Goal: Task Accomplishment & Management: Use online tool/utility

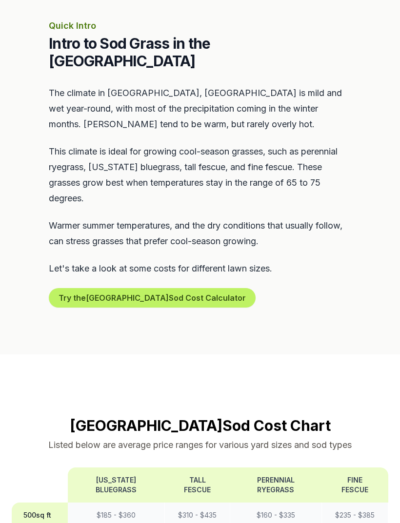
scroll to position [451, 0]
click at [160, 289] on button "Try the Salem Sod Cost Calculator" at bounding box center [152, 299] width 207 height 20
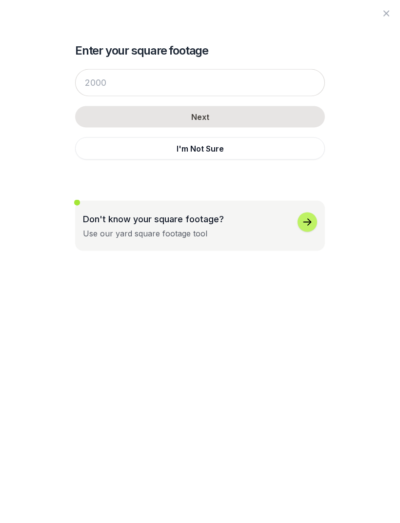
scroll to position [451, 0]
click at [395, 145] on div "Enter your square footage Next I'm Not Sure Don't know your square footage? Use…" at bounding box center [200, 261] width 400 height 523
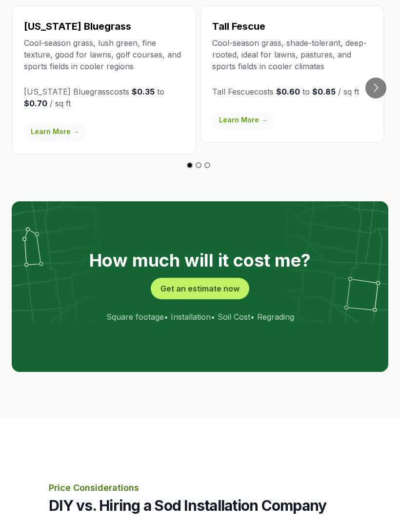
scroll to position [1855, 0]
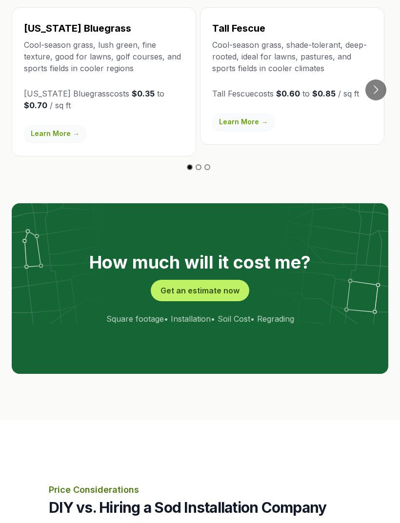
click at [224, 280] on button "Get an estimate now" at bounding box center [200, 290] width 99 height 21
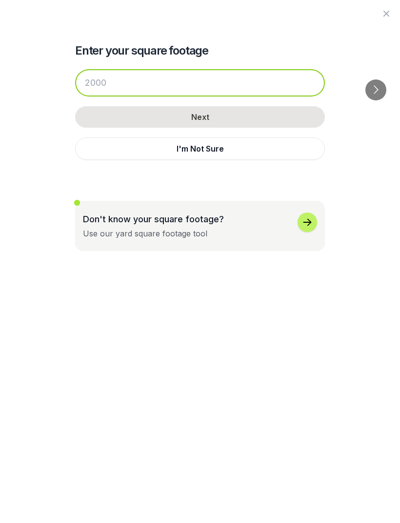
click at [217, 80] on input "number" at bounding box center [200, 82] width 250 height 27
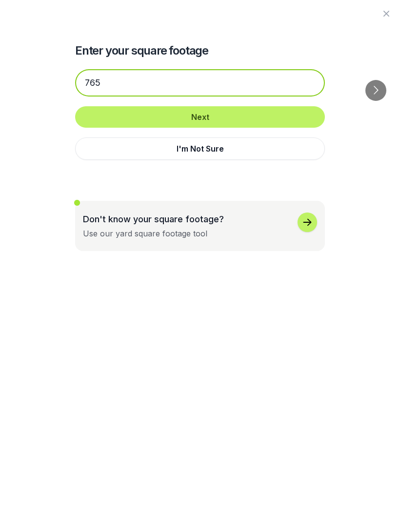
type input "765"
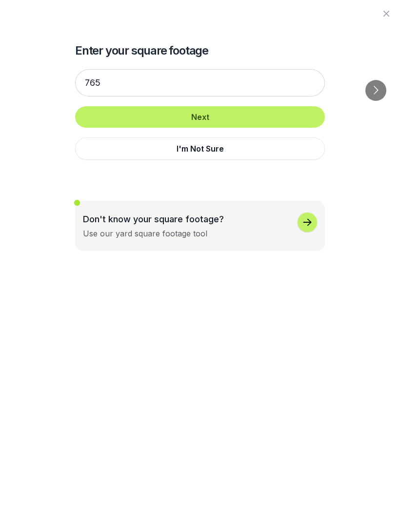
click at [258, 115] on button "Next" at bounding box center [200, 116] width 250 height 21
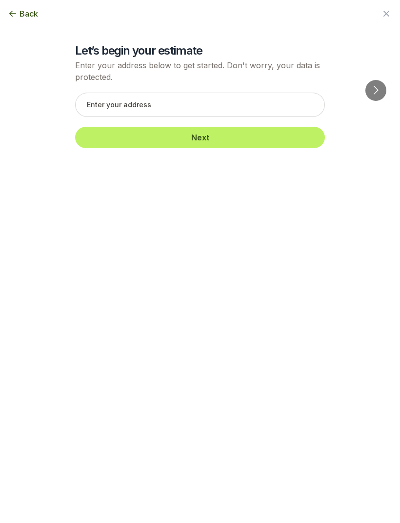
scroll to position [1855, 0]
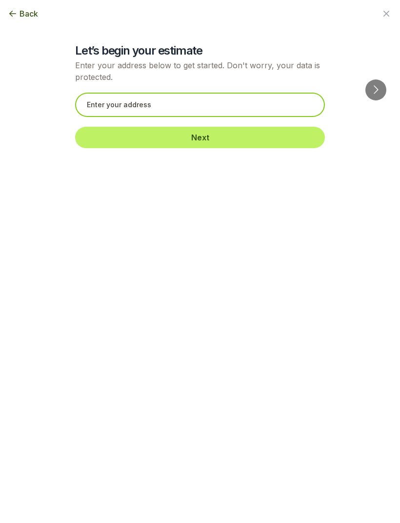
click at [202, 100] on input "text" at bounding box center [200, 105] width 250 height 24
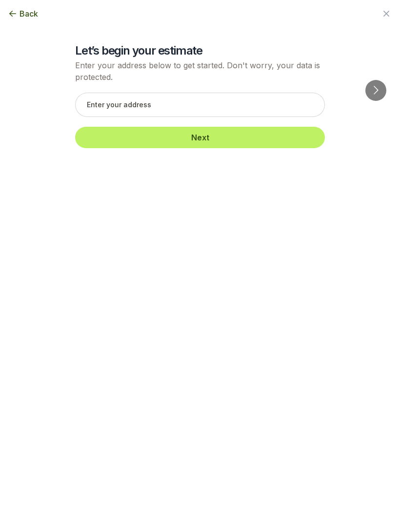
click at [30, 13] on span "Back" at bounding box center [29, 14] width 19 height 12
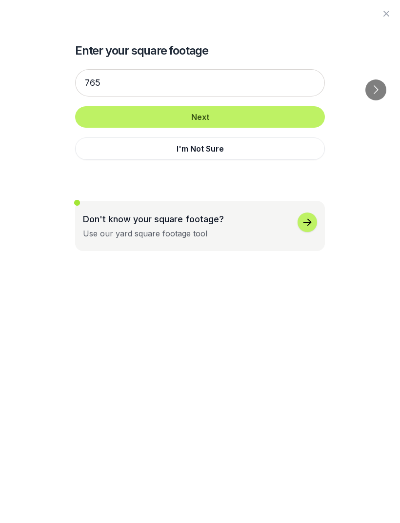
click at [30, 13] on div at bounding box center [200, 13] width 400 height 27
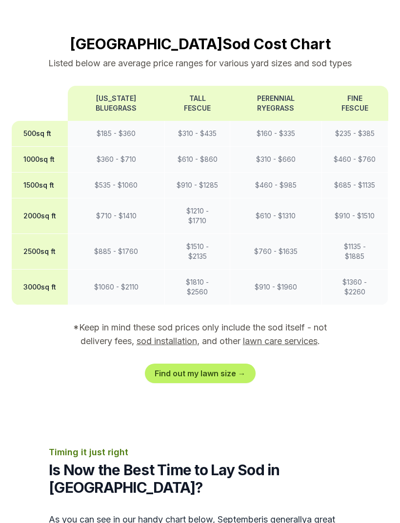
scroll to position [833, 0]
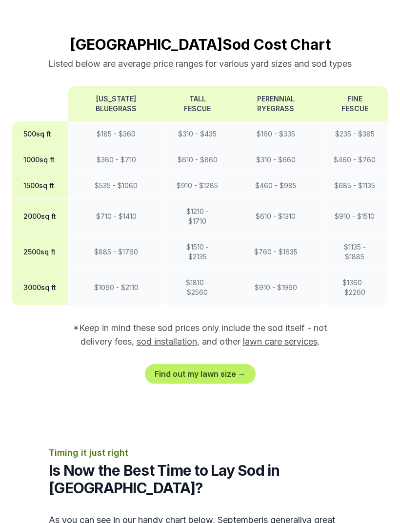
click at [216, 121] on td "$ 310 - $ 435" at bounding box center [197, 134] width 65 height 26
click at [225, 364] on link "Find out my lawn size →" at bounding box center [200, 374] width 111 height 20
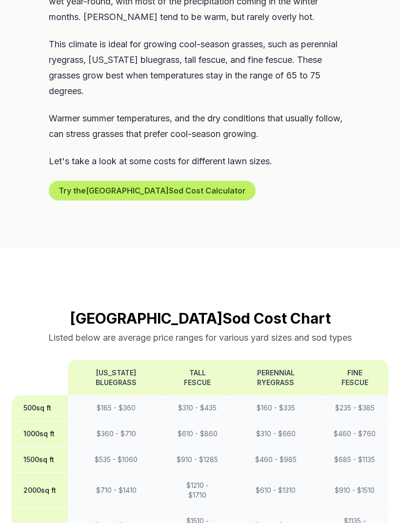
scroll to position [560, 0]
